Goal: Find specific page/section: Find specific page/section

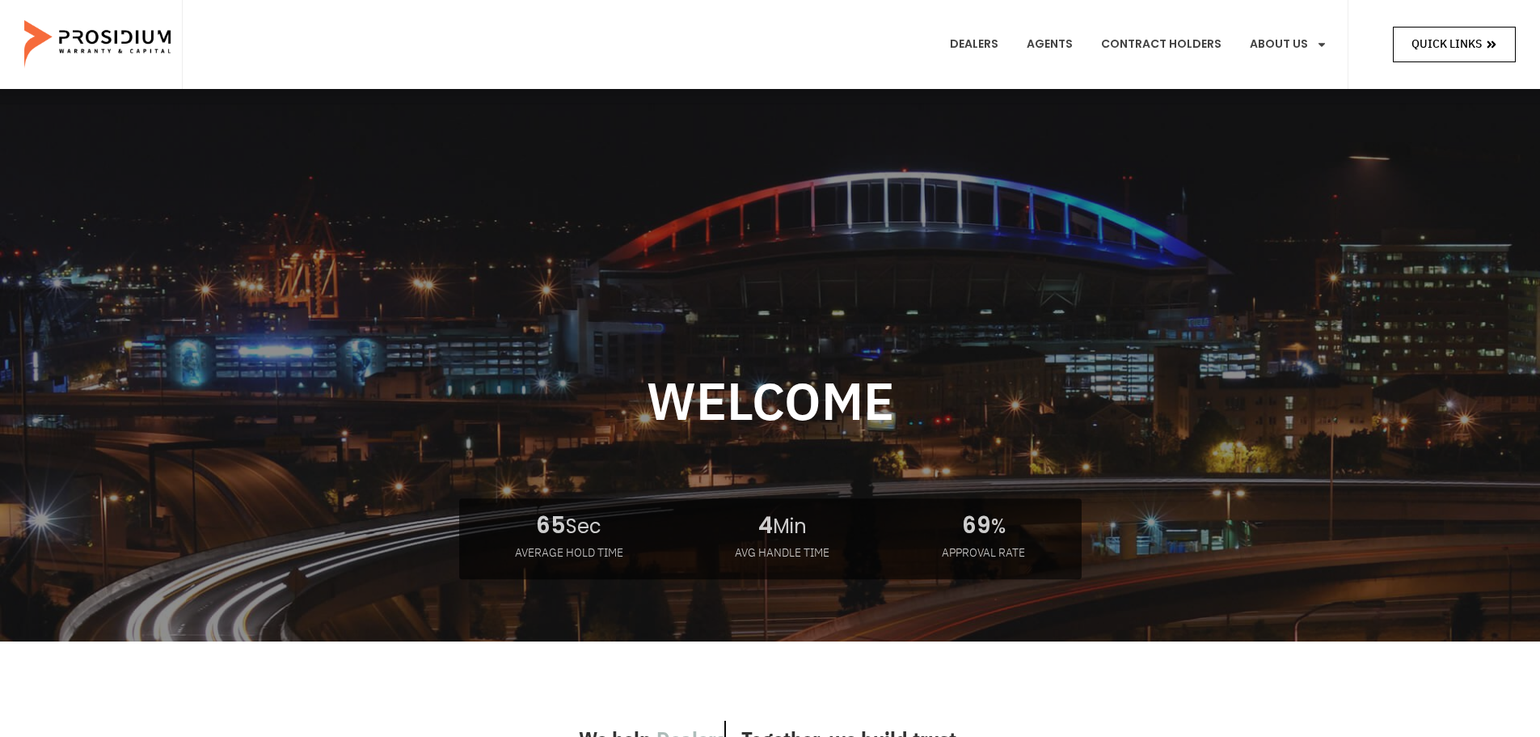
click at [1452, 43] on span "Quick Links" at bounding box center [1447, 44] width 70 height 20
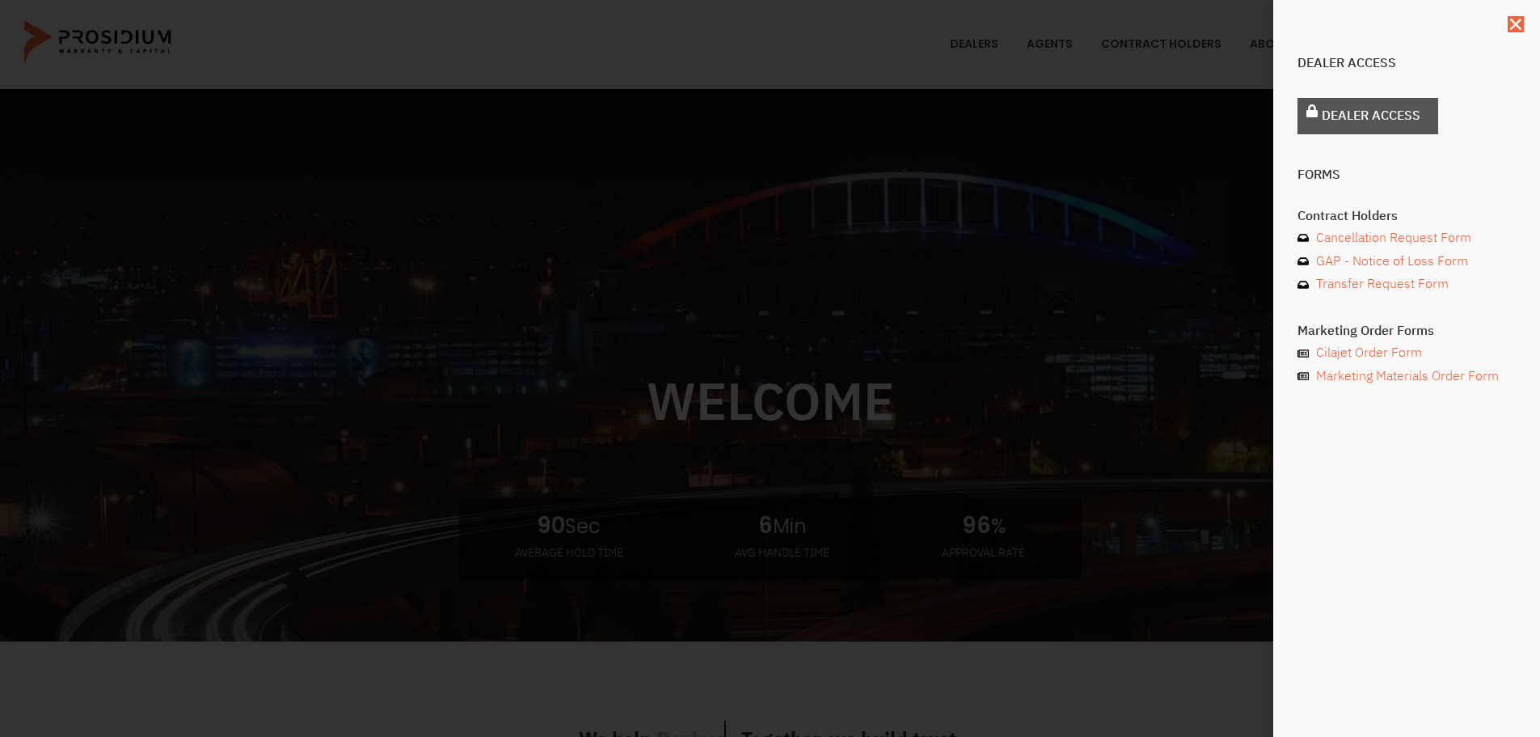
click at [1342, 109] on span "Dealer Access" at bounding box center [1371, 115] width 99 height 23
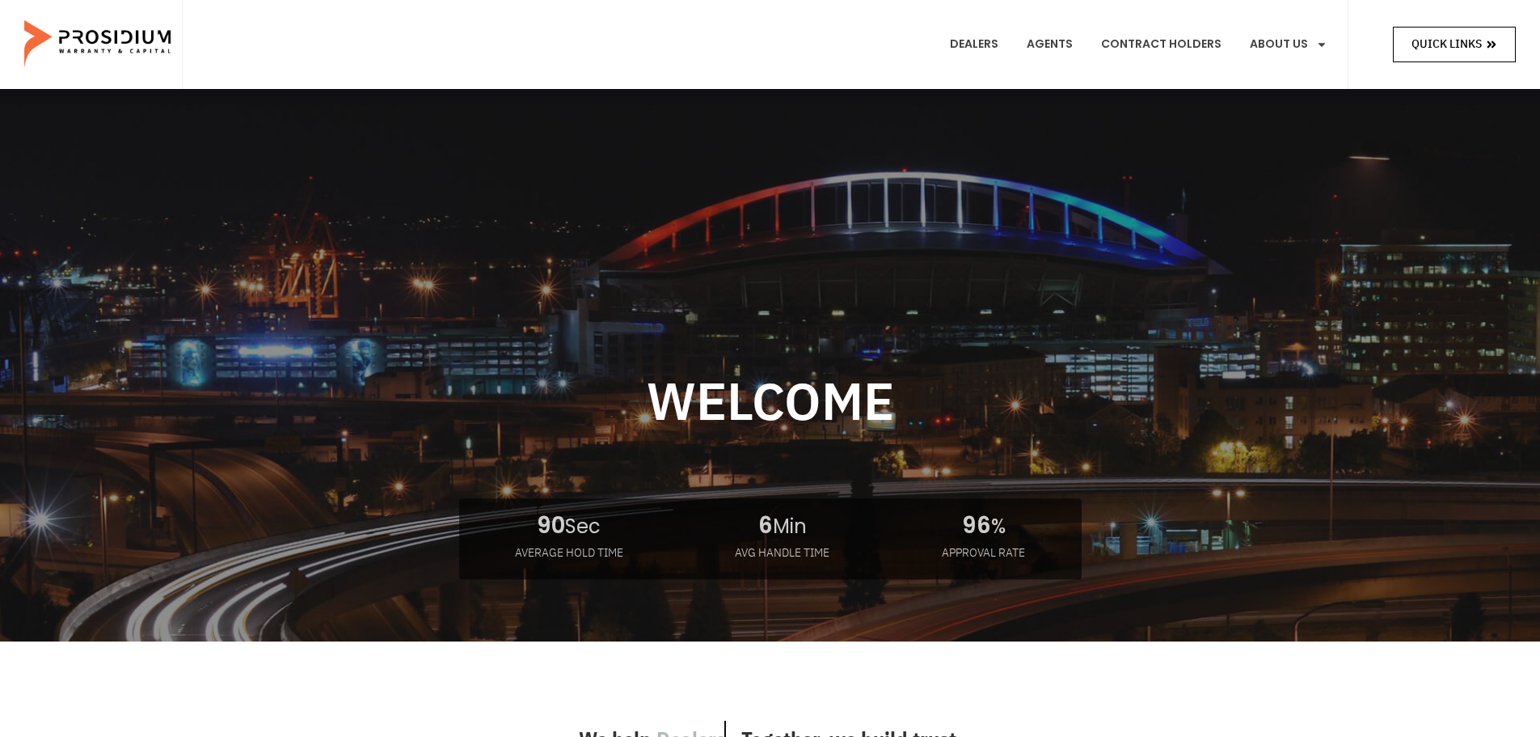
click at [1464, 34] on span "Quick Links" at bounding box center [1447, 44] width 70 height 20
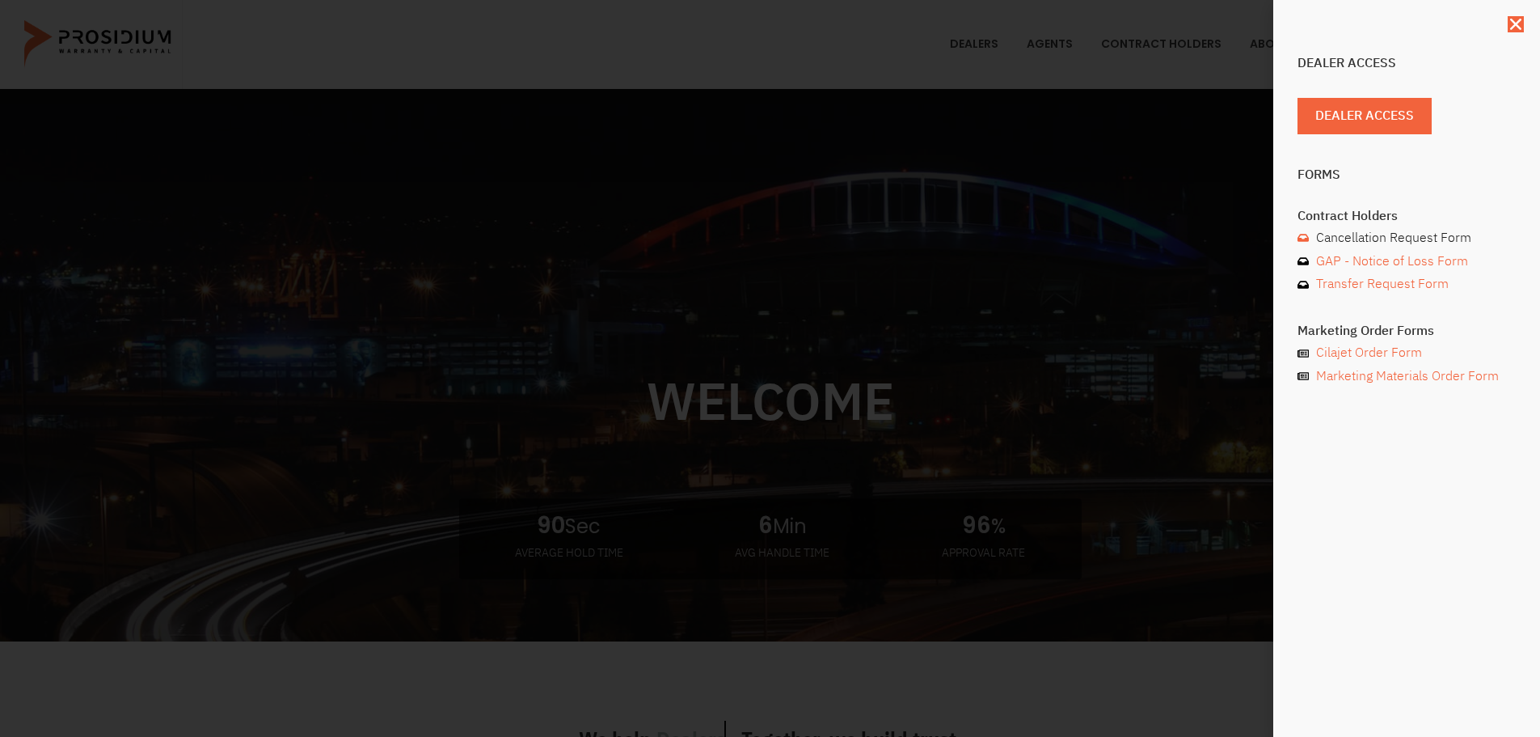
click at [1350, 236] on span "Cancellation Request Form" at bounding box center [1391, 237] width 159 height 23
